Goal: Communication & Community: Answer question/provide support

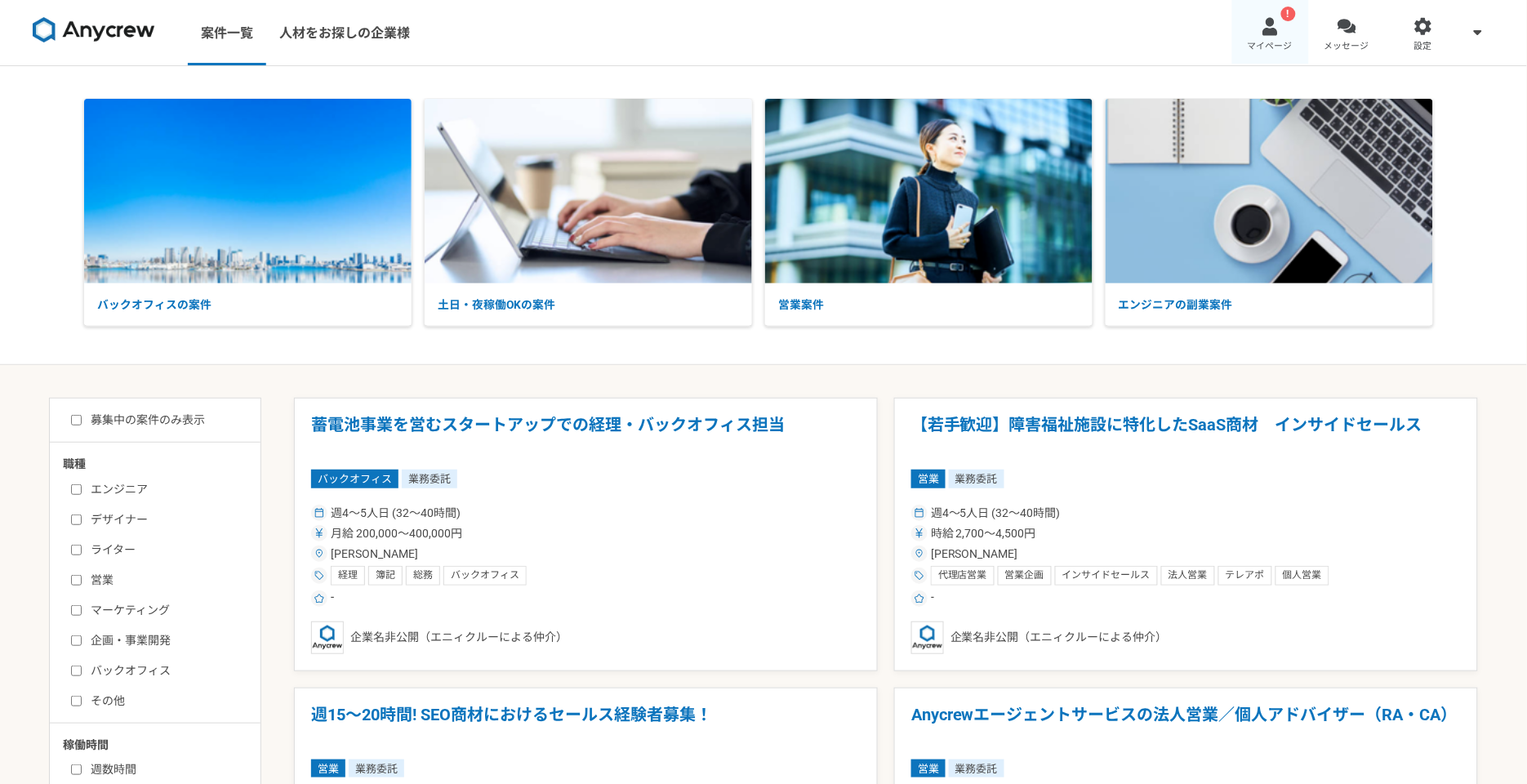
click at [1261, 23] on div at bounding box center [1271, 26] width 18 height 18
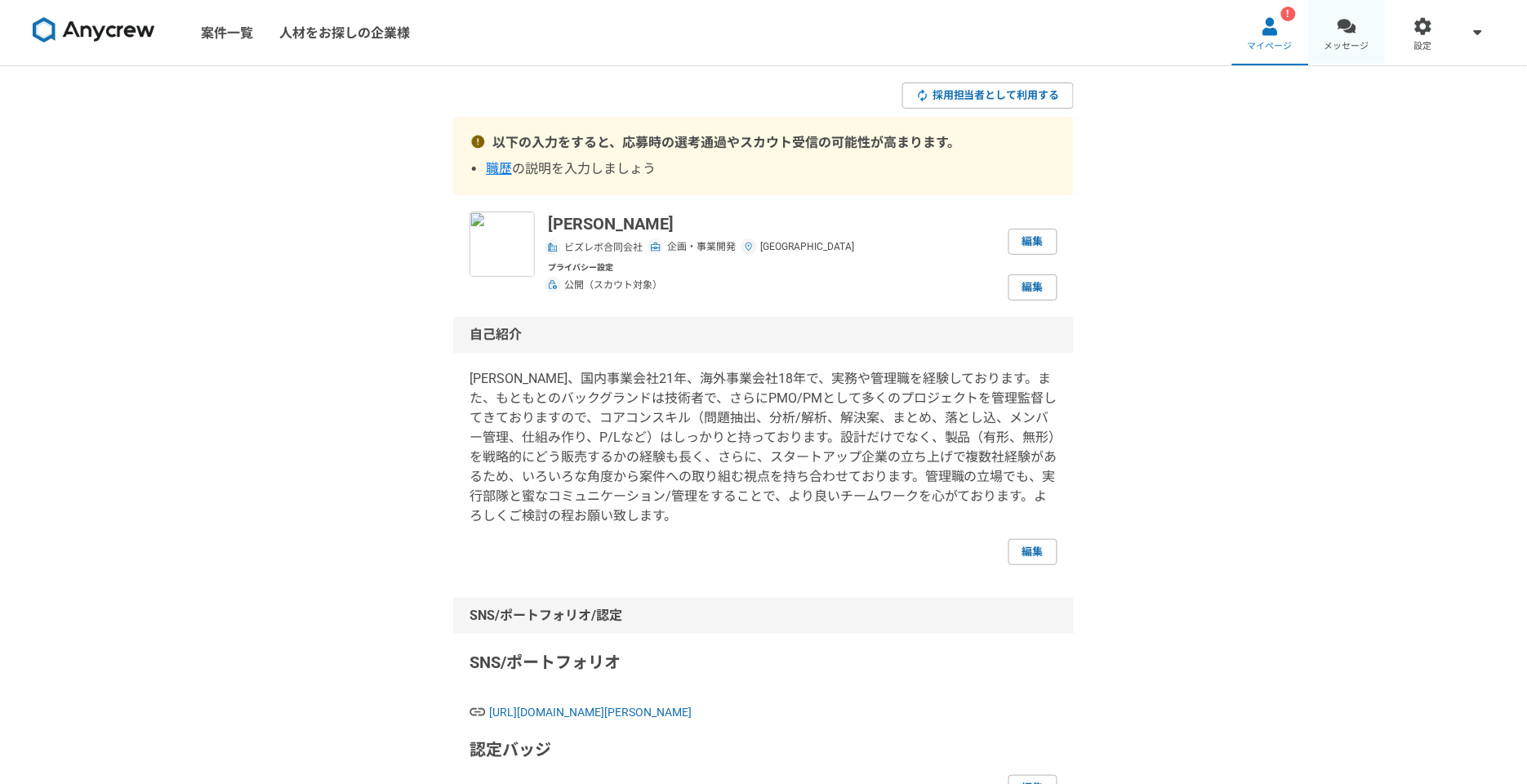
click at [1340, 33] on div at bounding box center [1347, 26] width 18 height 18
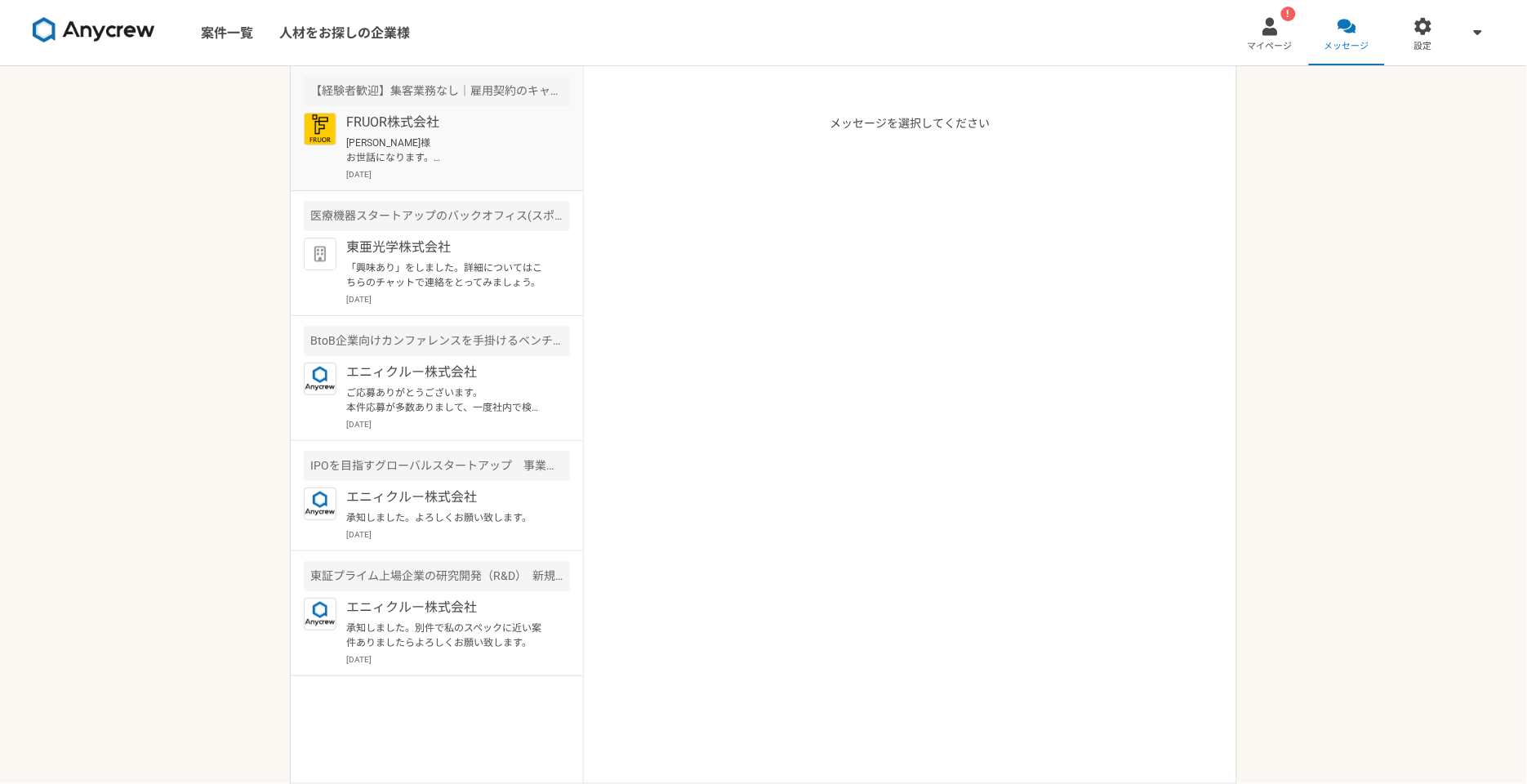
click at [413, 149] on p "[PERSON_NAME]様 お世話になります。 こちらこそ本日は有難う御座いました。次の面談頂き有難う御座います。 ちょうど[DATE]、17日は大阪名古屋…" at bounding box center [447, 150] width 202 height 29
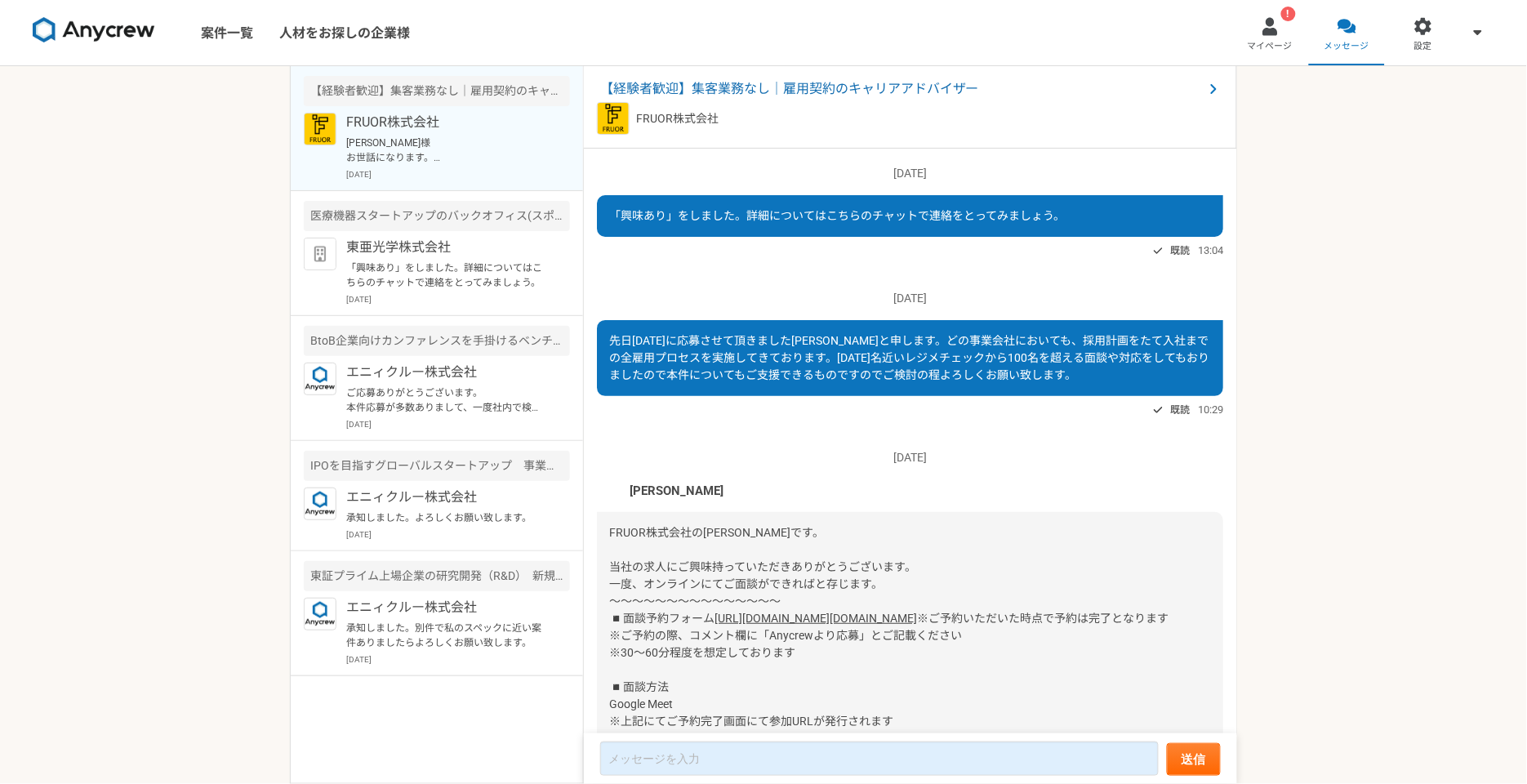
scroll to position [955, 0]
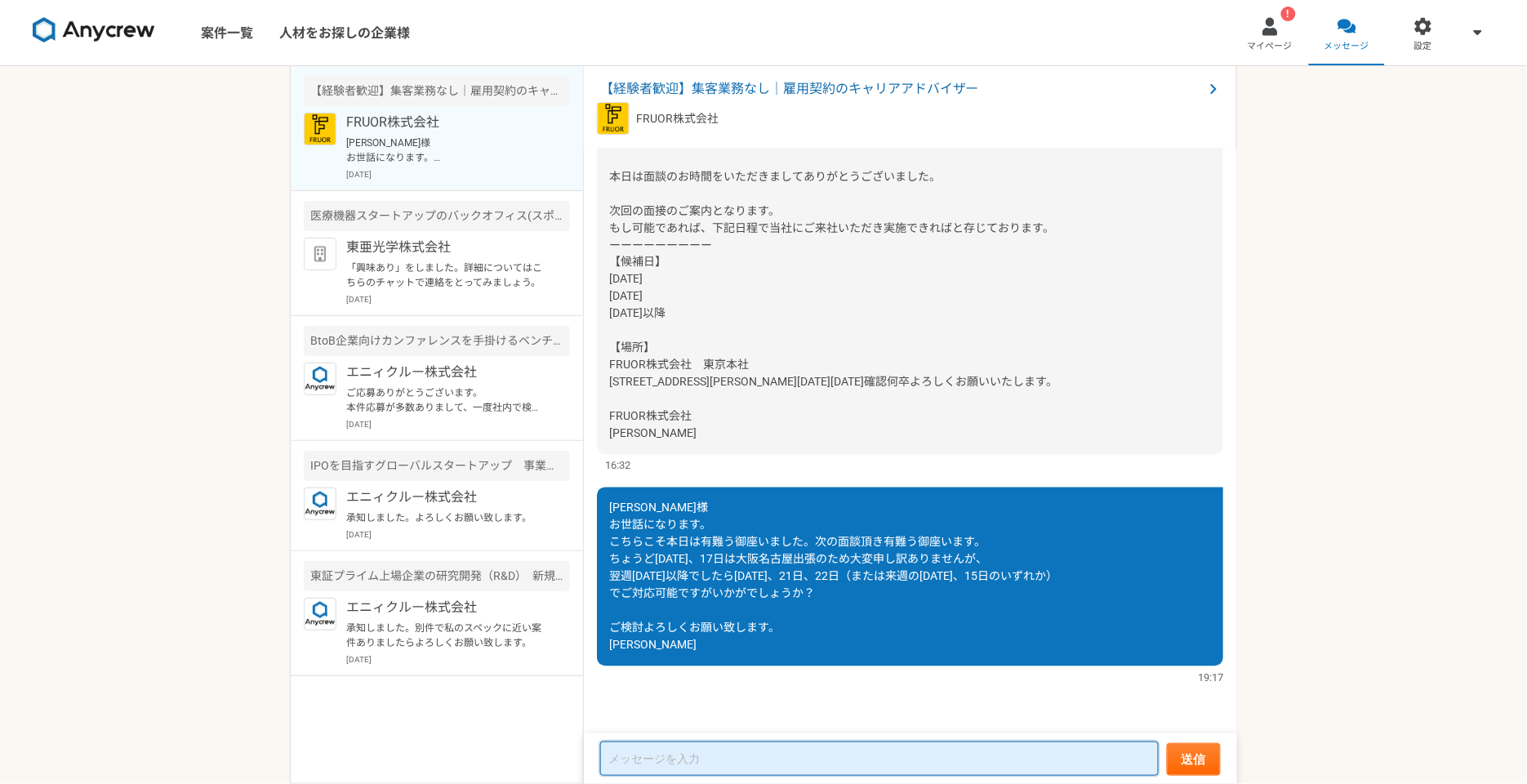
click at [641, 752] on textarea at bounding box center [879, 759] width 559 height 34
type textarea "o"
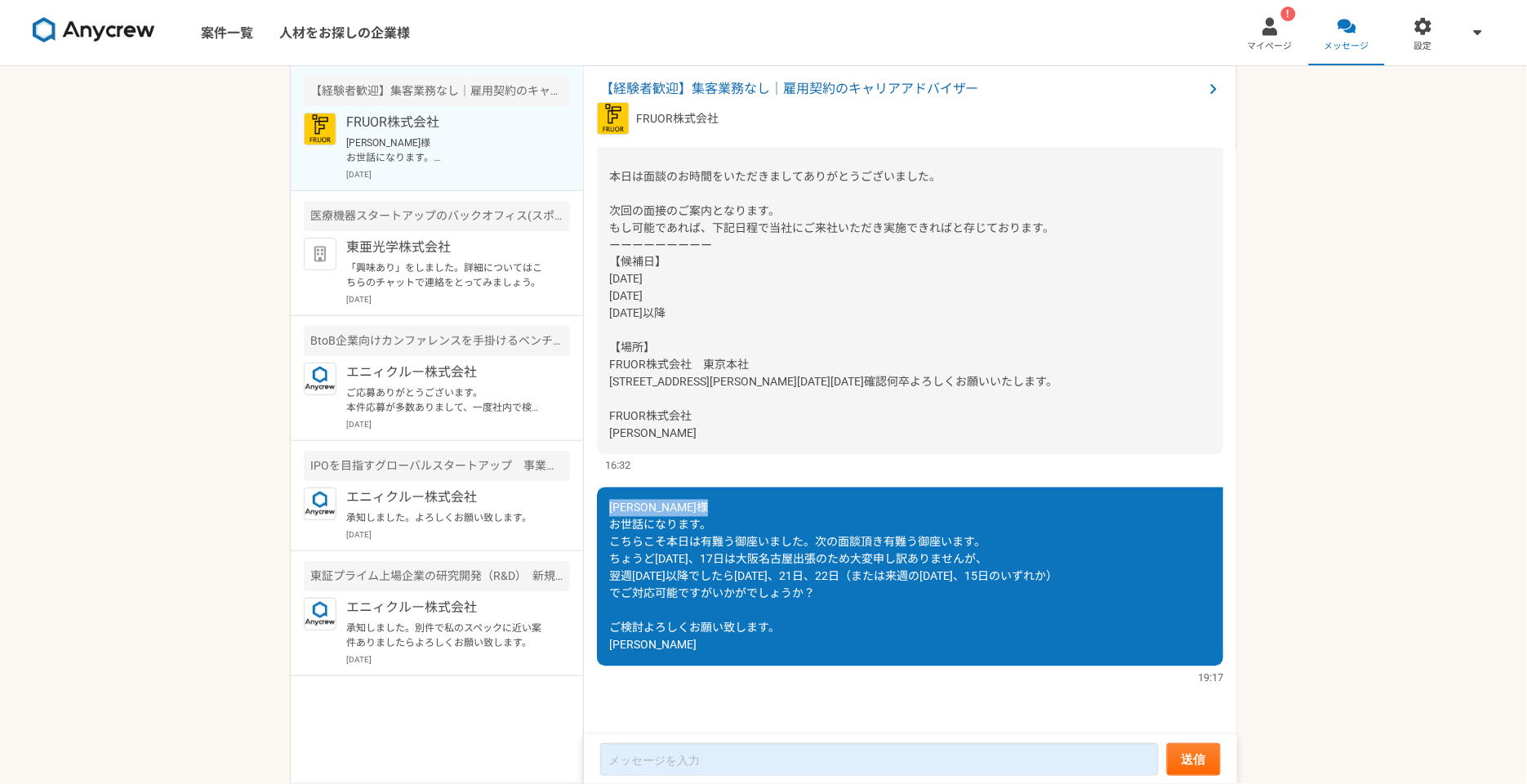
drag, startPoint x: 613, startPoint y: 509, endPoint x: 716, endPoint y: 531, distance: 105.3
click at [716, 531] on div "[PERSON_NAME]様 お世話になります。 こちらこそ本日は有難う御座いました。次の面談頂き有難う御座います。 ちょうど[DATE]、17日は大阪名古屋…" at bounding box center [909, 576] width 626 height 179
copy span "[PERSON_NAME]様 お世話になります。"
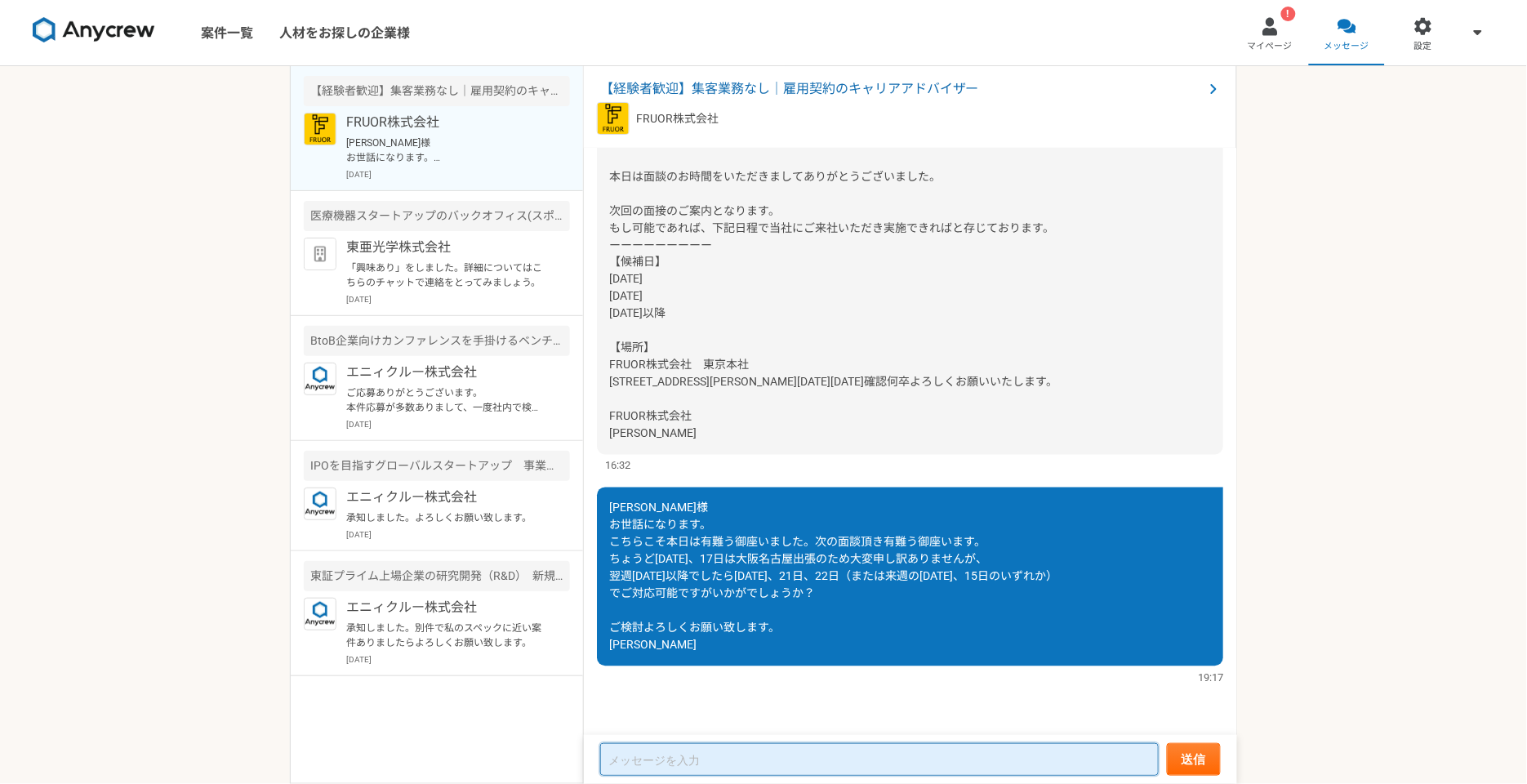
click at [638, 749] on textarea at bounding box center [879, 759] width 559 height 33
paste textarea "[PERSON_NAME]様 お世話になります。"
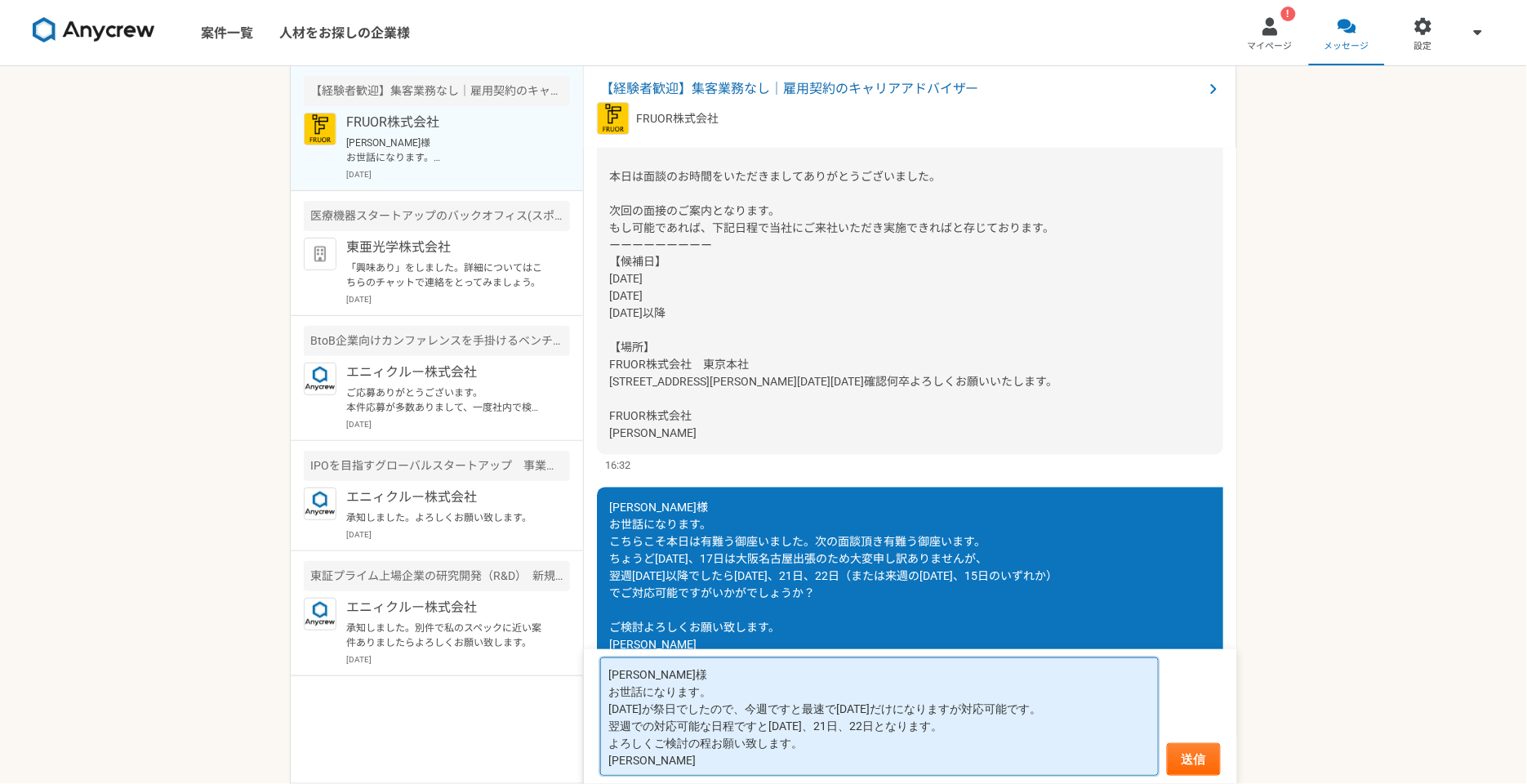
click at [816, 709] on textarea "[PERSON_NAME]様 お世話になります。 [DATE]が祭日でしたので、今週ですと最速で[DATE]だけになりますが対応可能です。 翌週での対応可能な…" at bounding box center [879, 716] width 559 height 118
type textarea "[PERSON_NAME]様 お世話になります。 [DATE]が祭日でしたので、今週ですと最速で[DATE]だけになりますが対応可能です。 翌週での対応可能な…"
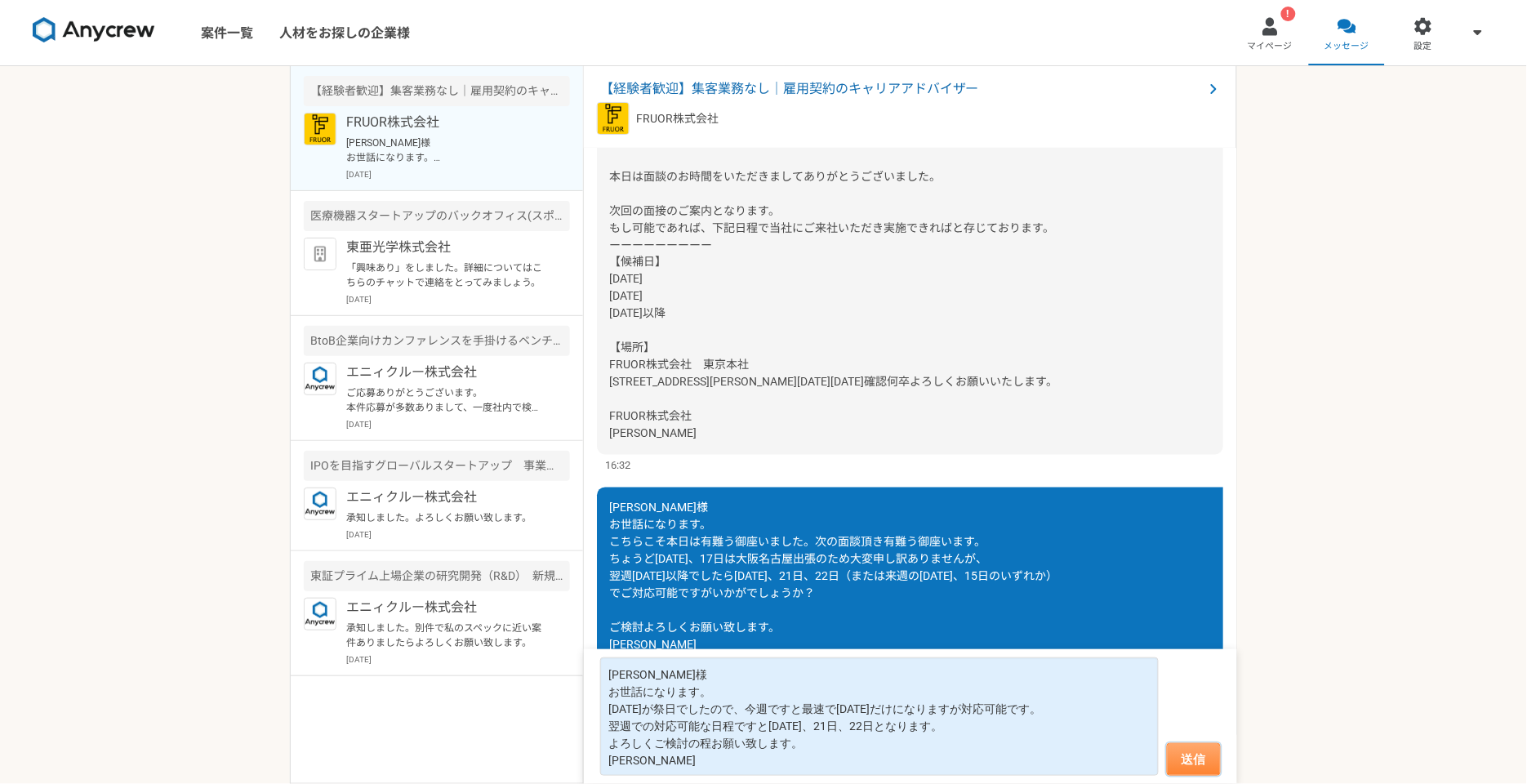
click at [1204, 758] on button "送信" at bounding box center [1194, 759] width 54 height 33
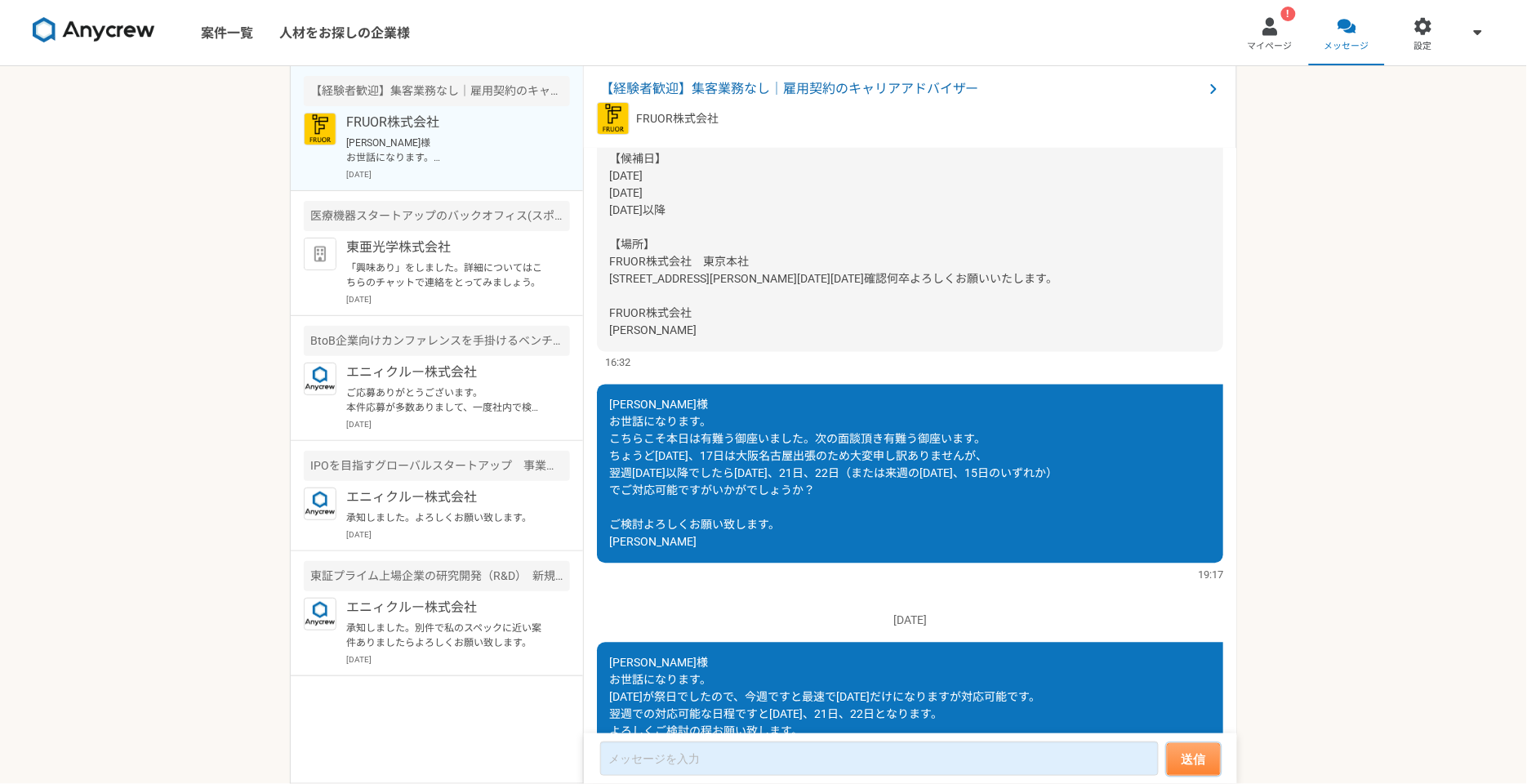
scroll to position [1162, 0]
